Goal: Information Seeking & Learning: Find specific fact

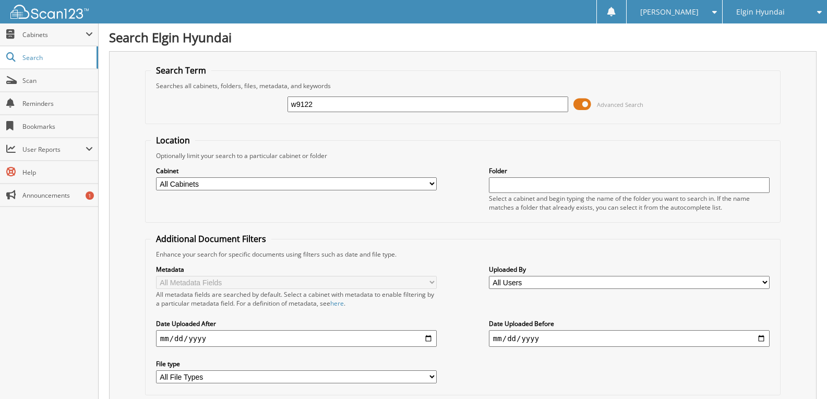
type input "w9122"
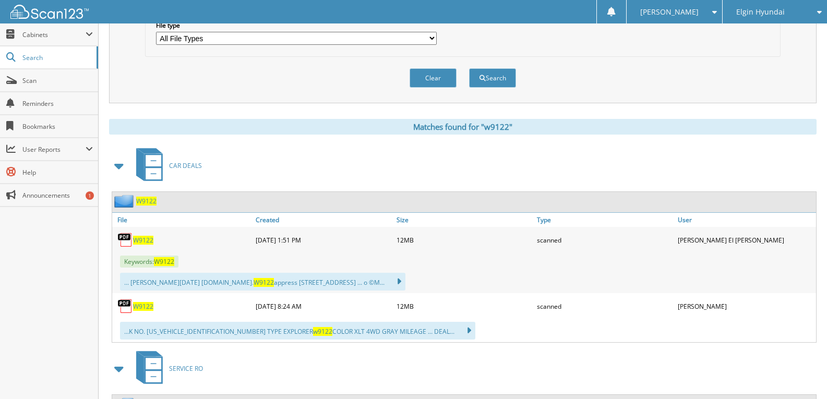
scroll to position [469, 0]
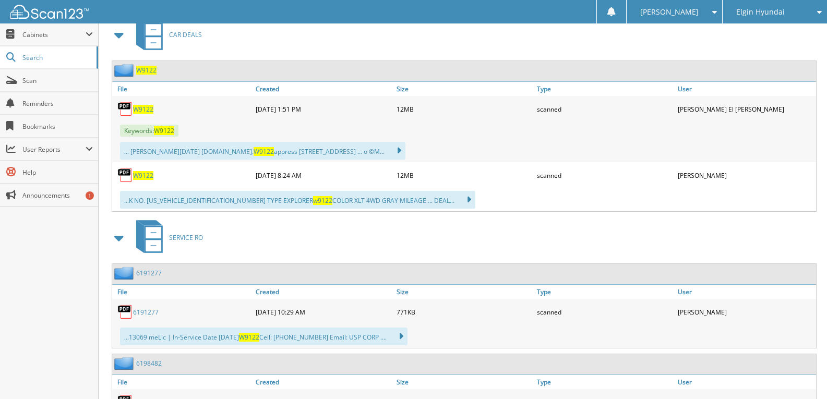
click at [143, 114] on div "W9122" at bounding box center [182, 109] width 141 height 21
click at [140, 110] on span "W9122" at bounding box center [143, 109] width 20 height 9
click at [141, 175] on span "W9122" at bounding box center [143, 175] width 20 height 9
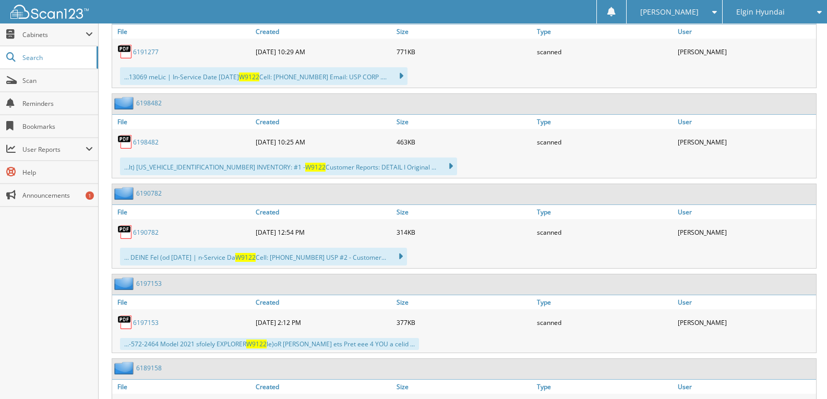
scroll to position [730, 0]
